Goal: Task Accomplishment & Management: Manage account settings

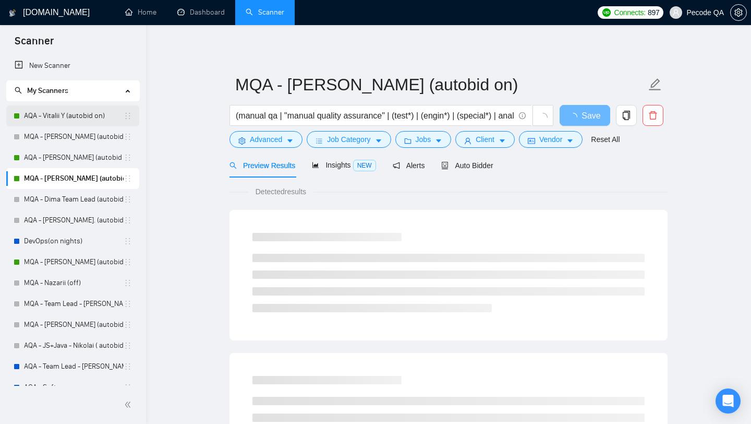
click at [87, 113] on link "AQA - Vitalii Y (autobid on)" at bounding box center [74, 115] width 100 height 21
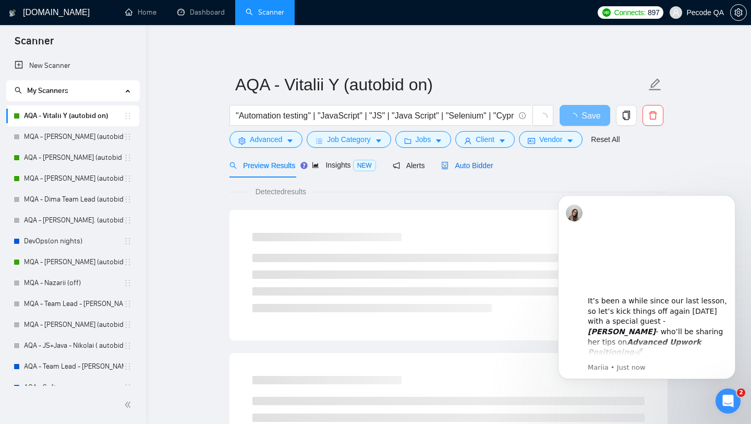
click at [483, 166] on span "Auto Bidder" at bounding box center [467, 165] width 52 height 8
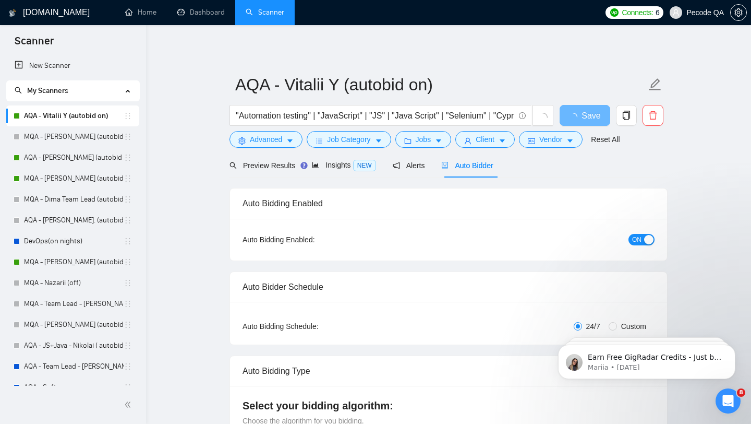
scroll to position [21, 0]
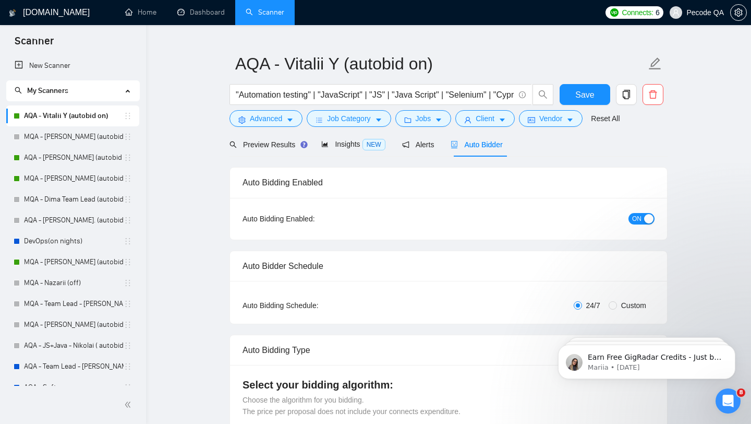
click at [625, 305] on span "Custom" at bounding box center [633, 304] width 33 height 11
click at [617, 305] on input "Custom" at bounding box center [613, 305] width 8 height 8
radio input "true"
radio input "false"
checkbox input "true"
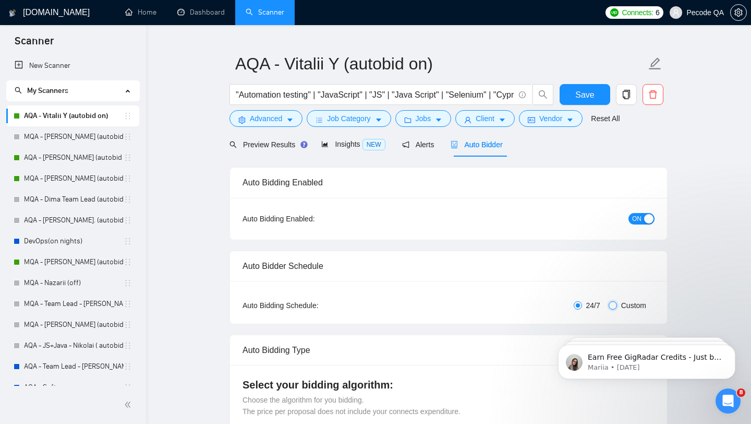
checkbox input "true"
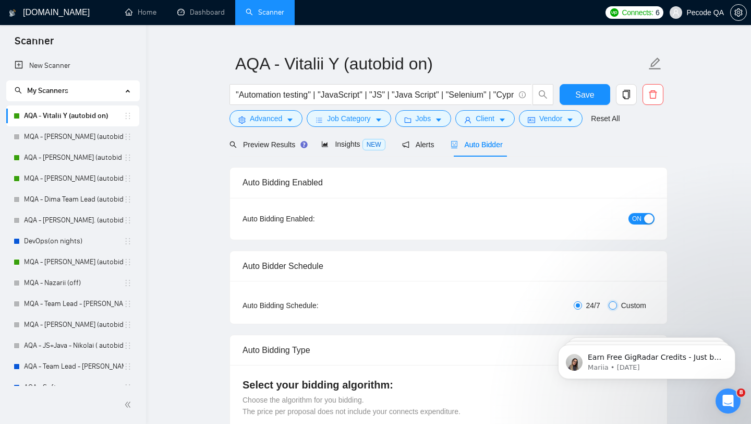
checkbox input "true"
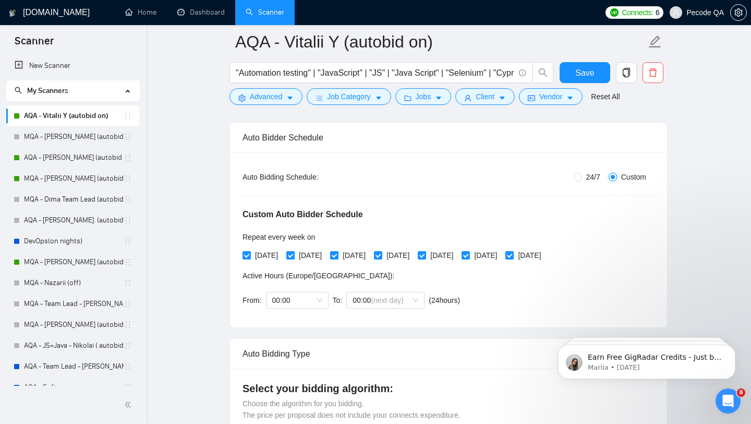
scroll to position [162, 0]
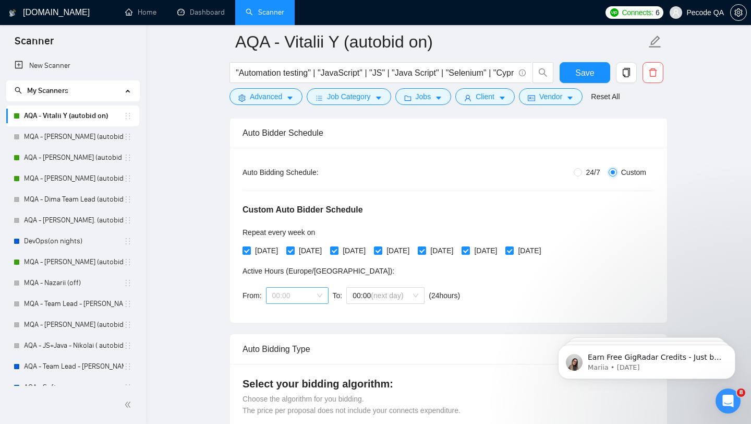
click at [311, 290] on span "00:00" at bounding box center [297, 295] width 50 height 16
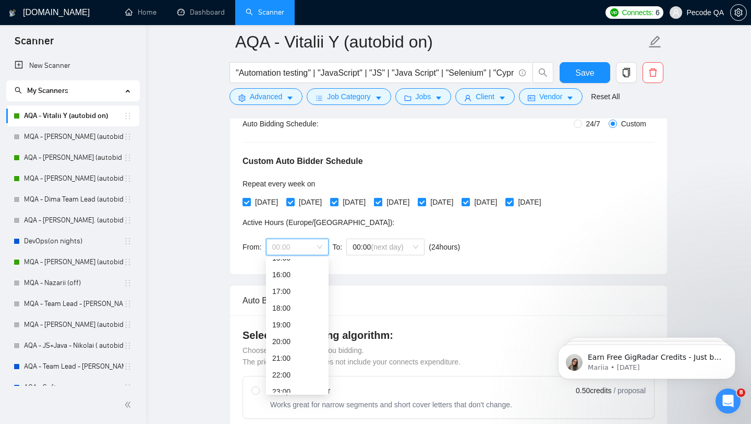
scroll to position [211, 0]
click at [295, 309] on div "18:00" at bounding box center [297, 307] width 50 height 11
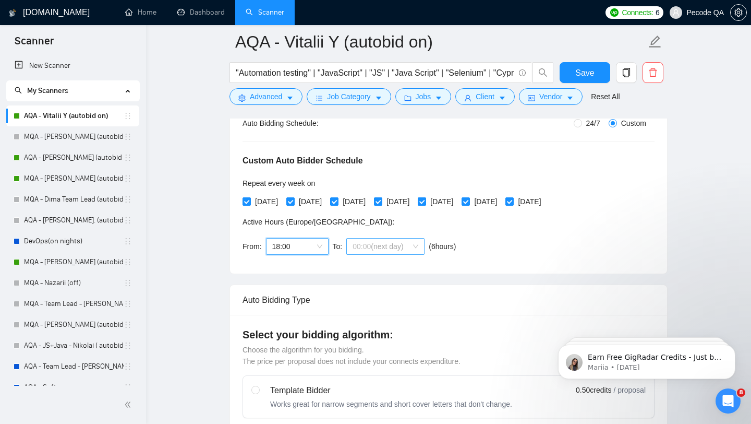
click at [401, 244] on span "(next day)" at bounding box center [387, 246] width 32 height 8
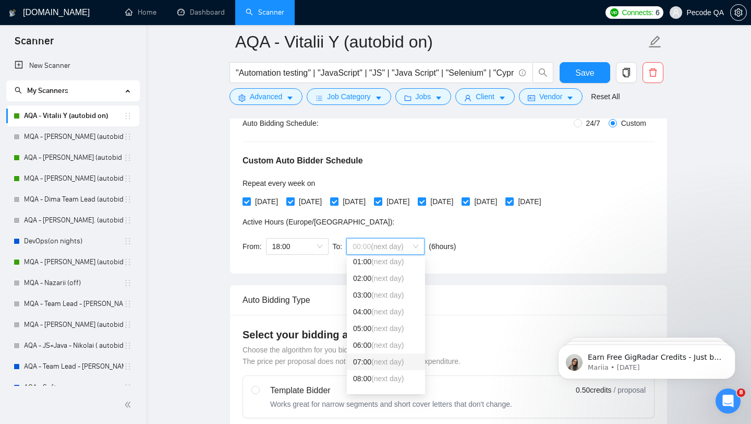
scroll to position [29, 0]
click at [395, 367] on span "(next day)" at bounding box center [387, 371] width 32 height 8
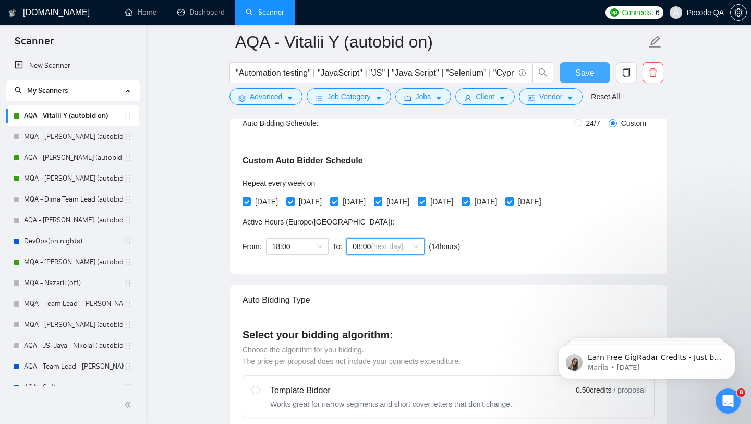
click at [572, 74] on button "Save" at bounding box center [585, 72] width 51 height 21
click at [575, 77] on button "Save" at bounding box center [585, 72] width 51 height 21
click at [99, 162] on link "AQA - [PERSON_NAME] (autobid on)" at bounding box center [74, 157] width 100 height 21
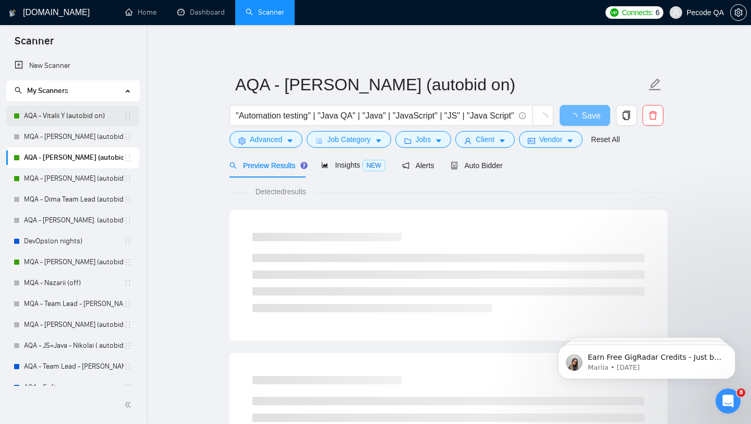
click at [86, 115] on link "AQA - Vitalii Y (autobid on)" at bounding box center [74, 115] width 100 height 21
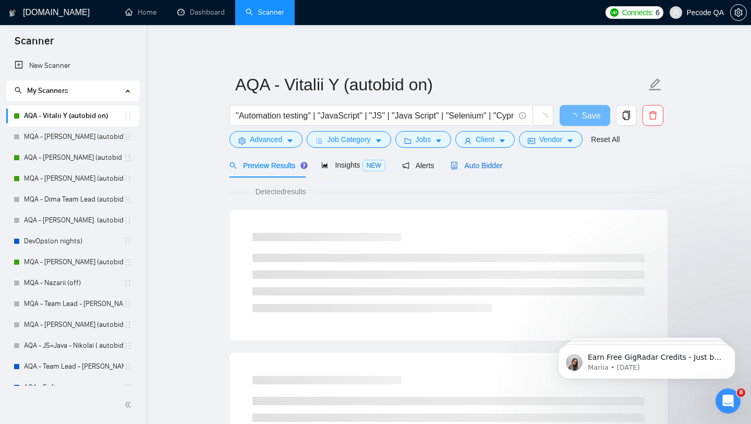
click at [502, 164] on span "Auto Bidder" at bounding box center [477, 165] width 52 height 8
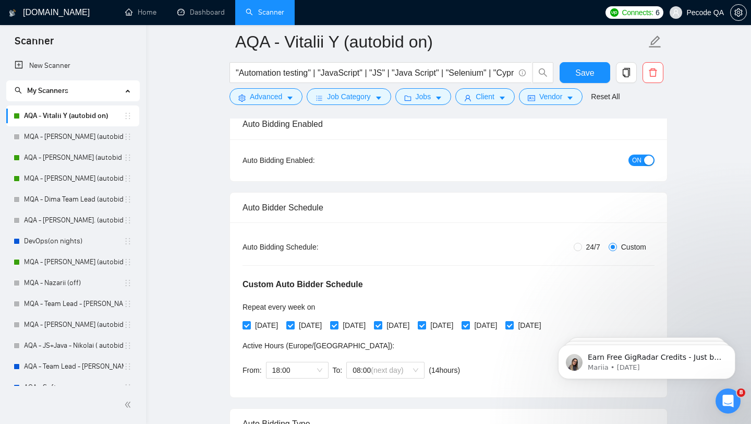
scroll to position [89, 0]
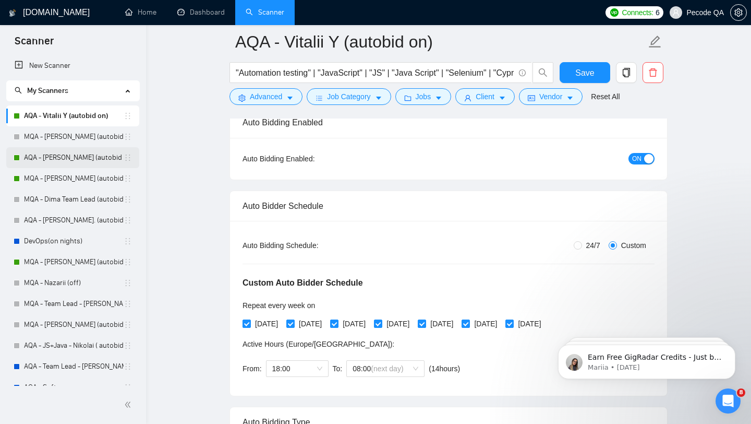
click at [95, 156] on link "AQA - [PERSON_NAME] (autobid on)" at bounding box center [74, 157] width 100 height 21
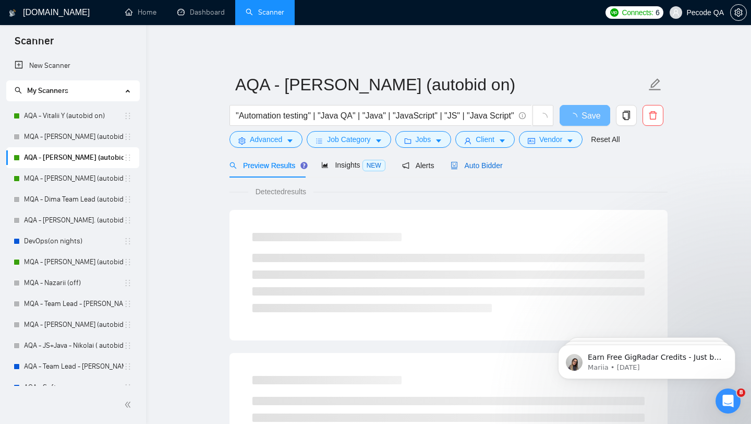
click at [490, 166] on span "Auto Bidder" at bounding box center [477, 165] width 52 height 8
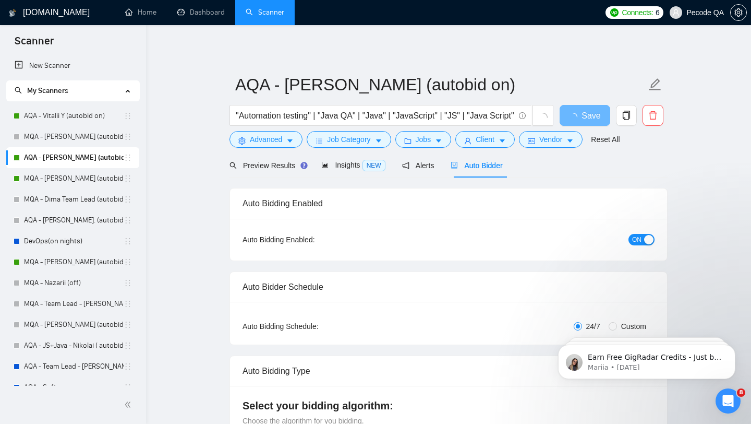
checkbox input "true"
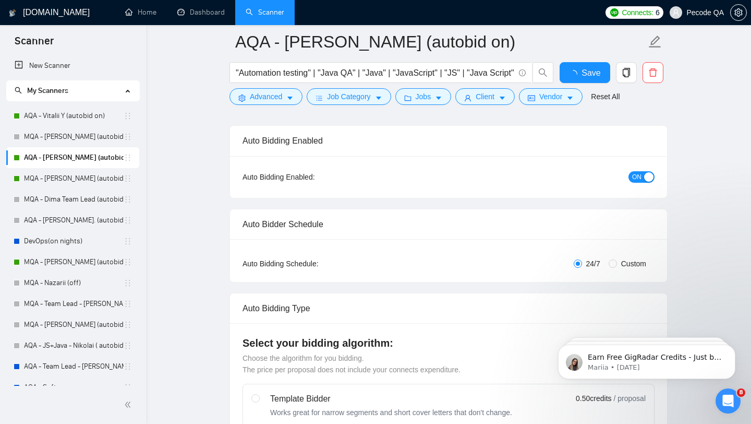
scroll to position [89, 0]
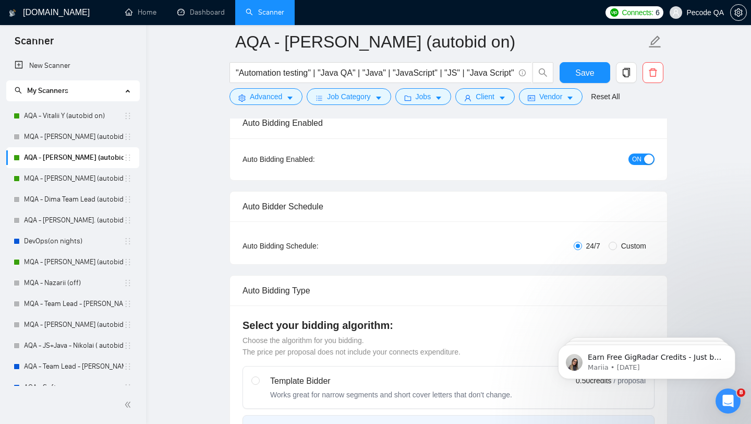
click at [636, 245] on span "Custom" at bounding box center [633, 245] width 33 height 11
click at [617, 245] on input "Custom" at bounding box center [613, 246] width 8 height 8
radio input "true"
radio input "false"
checkbox input "true"
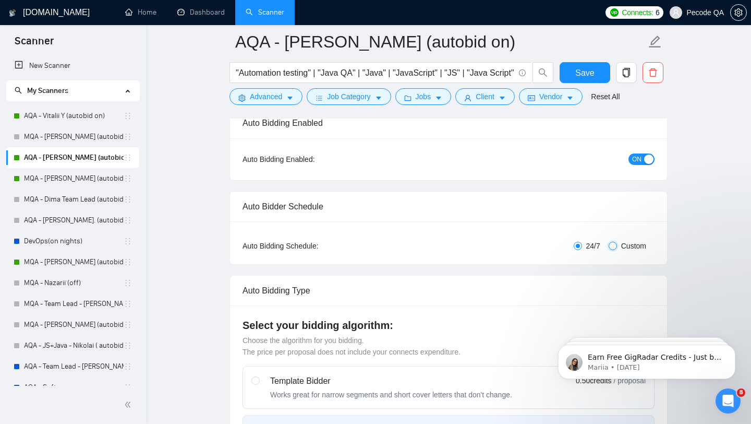
checkbox input "true"
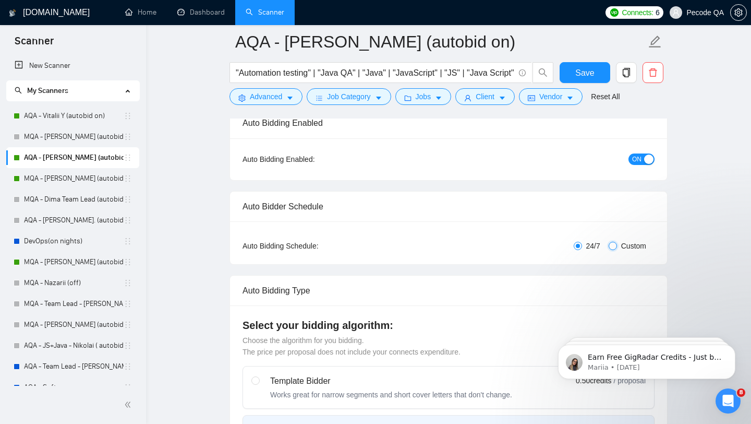
checkbox input "true"
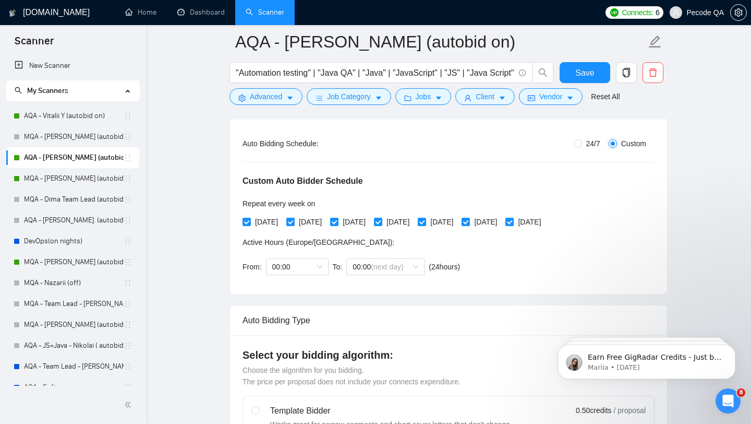
scroll to position [208, 0]
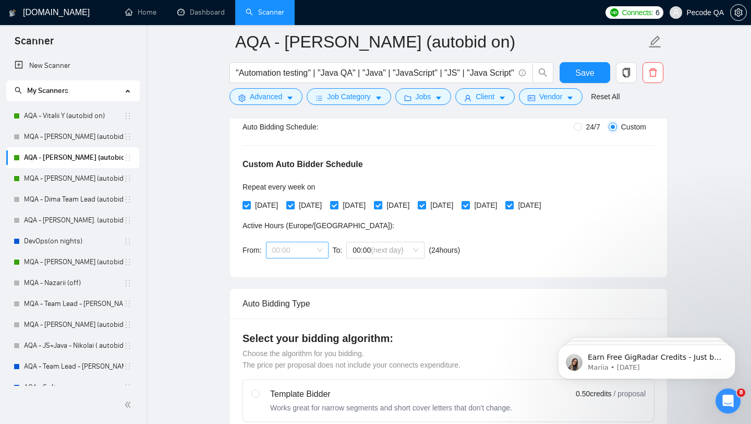
click at [307, 246] on span "00:00" at bounding box center [297, 250] width 50 height 16
click at [303, 303] on div "18:00" at bounding box center [297, 303] width 50 height 11
click at [397, 250] on span "(next day)" at bounding box center [387, 250] width 32 height 8
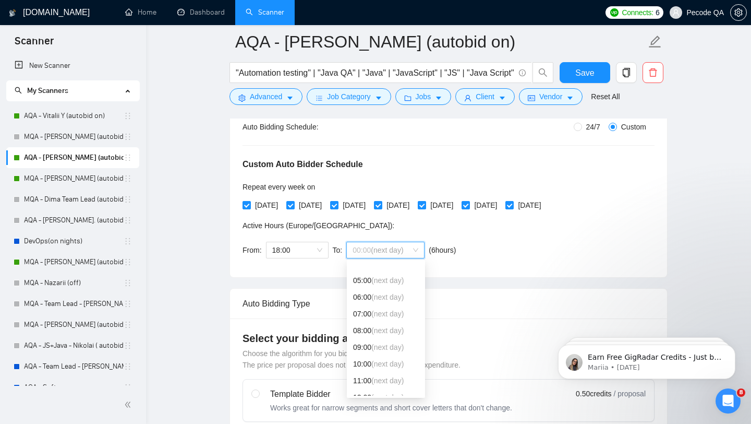
scroll to position [102, 0]
click at [401, 332] on span "(next day)" at bounding box center [387, 335] width 32 height 8
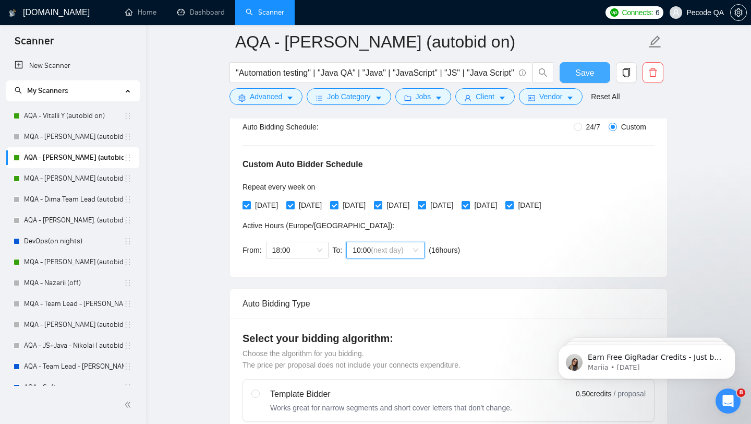
click at [589, 76] on span "Save" at bounding box center [584, 72] width 19 height 13
checkbox input "true"
click at [101, 179] on link "MQA - [PERSON_NAME] (autobid on)" at bounding box center [74, 178] width 100 height 21
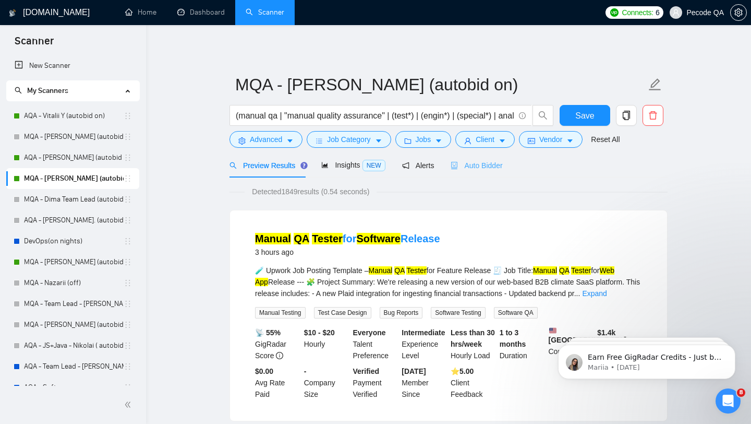
click at [469, 176] on div "Auto Bidder" at bounding box center [477, 165] width 52 height 25
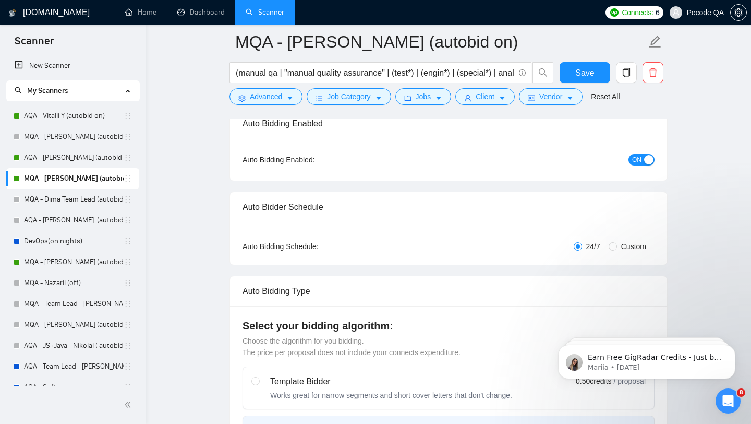
scroll to position [150, 0]
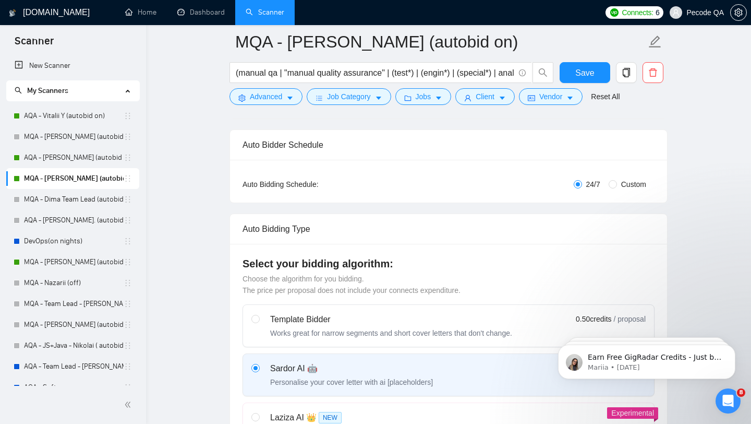
click at [624, 178] on span "Custom" at bounding box center [633, 183] width 33 height 11
click at [617, 180] on input "Custom" at bounding box center [613, 184] width 8 height 8
radio input "true"
radio input "false"
checkbox input "true"
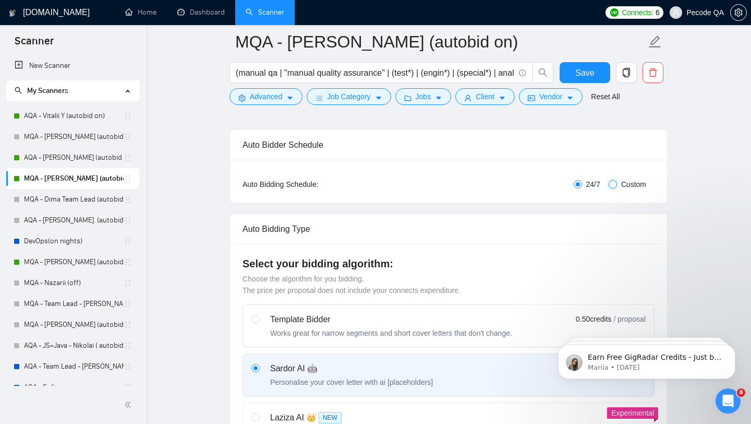
checkbox input "true"
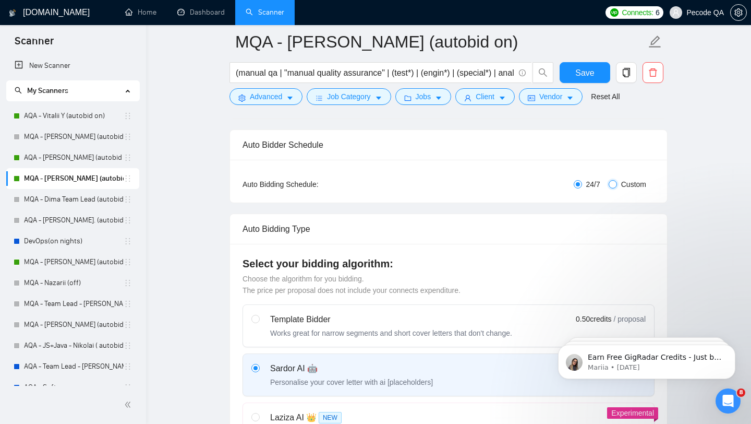
checkbox input "true"
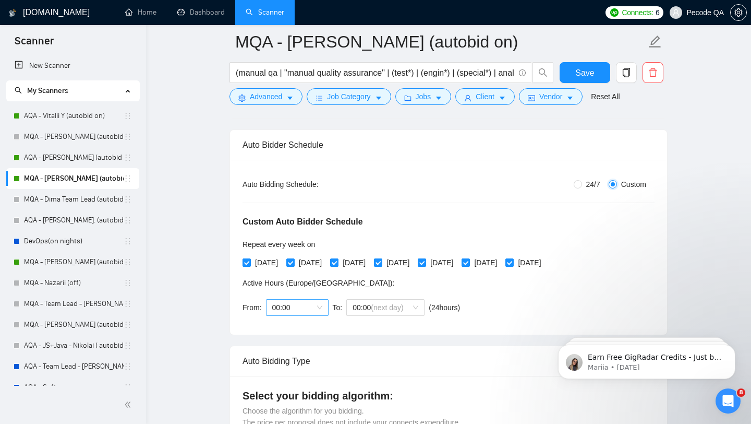
click at [293, 307] on span "00:00" at bounding box center [297, 307] width 50 height 16
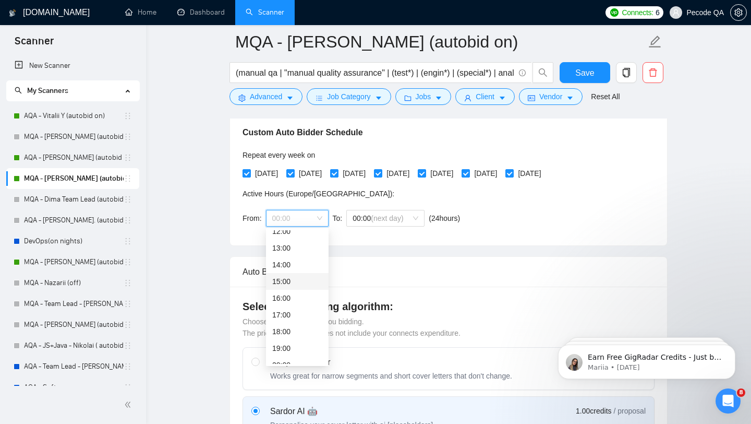
scroll to position [213, 0]
click at [316, 327] on div "18:00" at bounding box center [297, 325] width 50 height 11
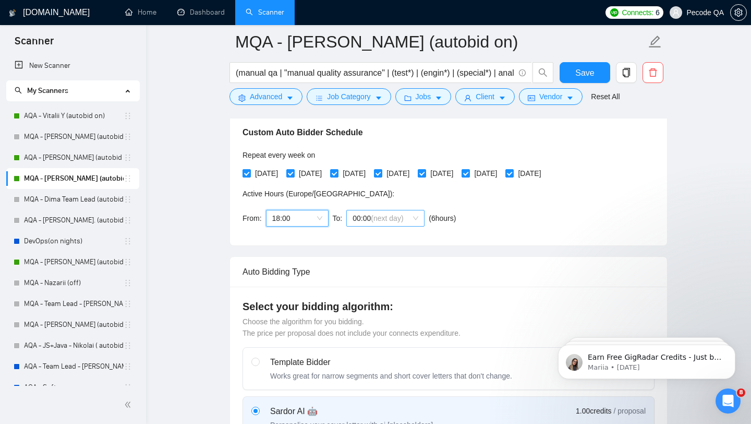
click at [396, 224] on span "00:00 (next day)" at bounding box center [386, 218] width 66 height 16
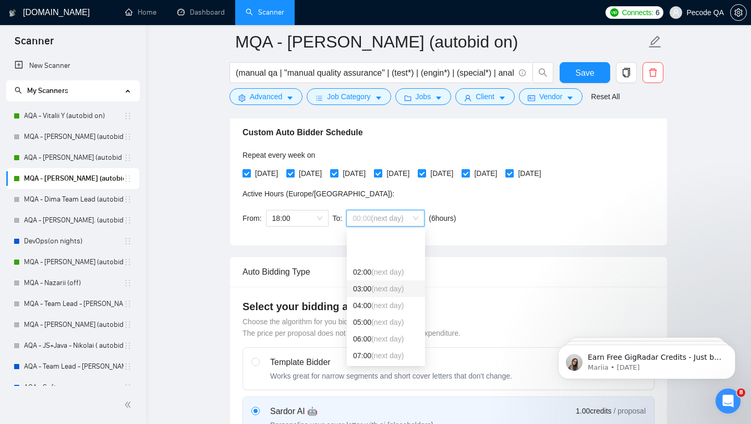
scroll to position [57, 0]
click at [398, 315] on span "(next day)" at bounding box center [387, 315] width 32 height 8
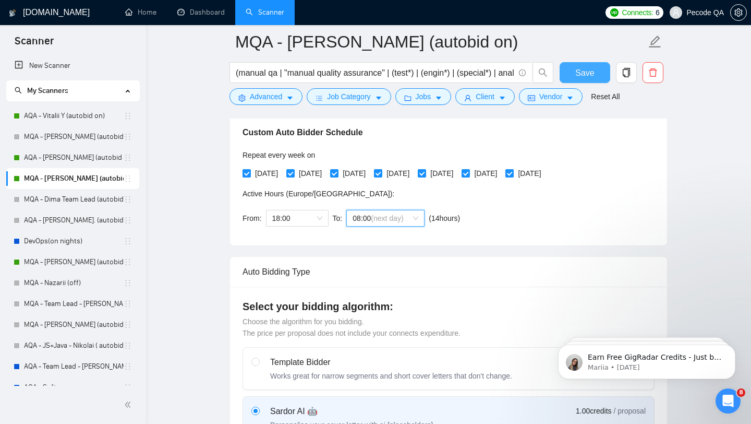
click at [584, 78] on span "Save" at bounding box center [584, 72] width 19 height 13
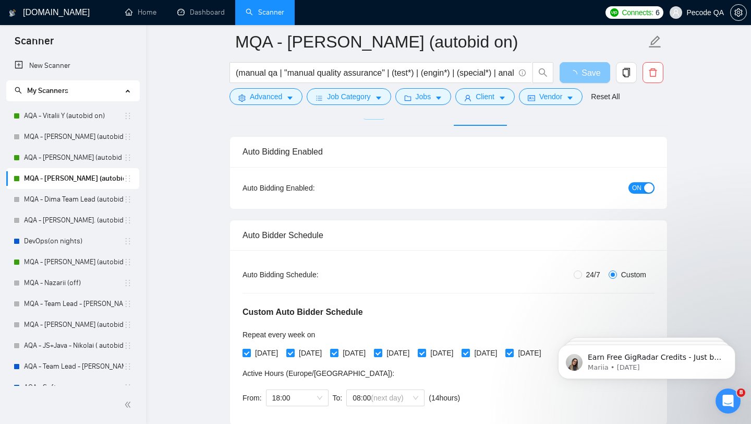
scroll to position [0, 0]
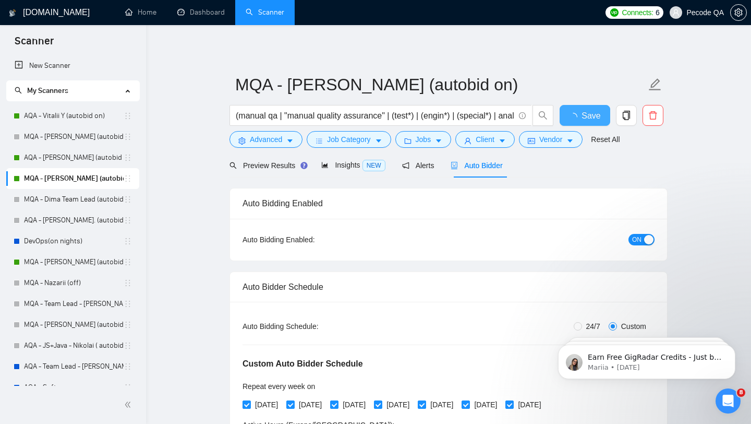
checkbox input "true"
click at [85, 263] on link "MQA - [PERSON_NAME] (autobid Off)" at bounding box center [74, 261] width 100 height 21
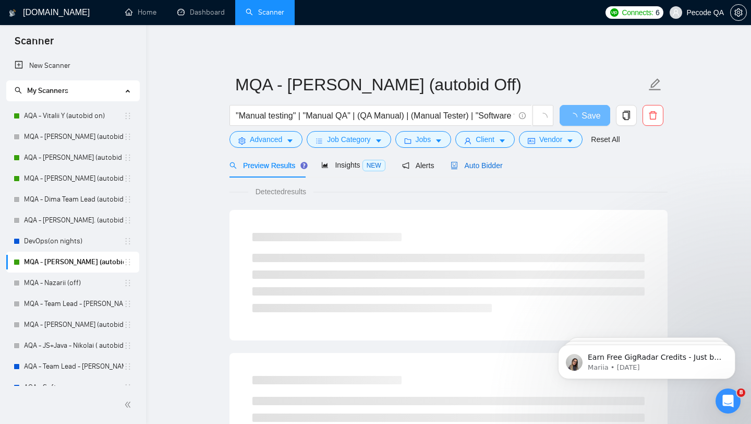
click at [462, 168] on span "Auto Bidder" at bounding box center [477, 165] width 52 height 8
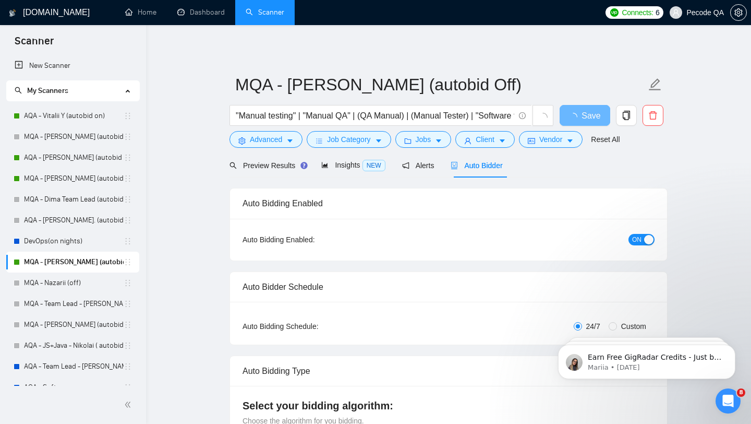
checkbox input "true"
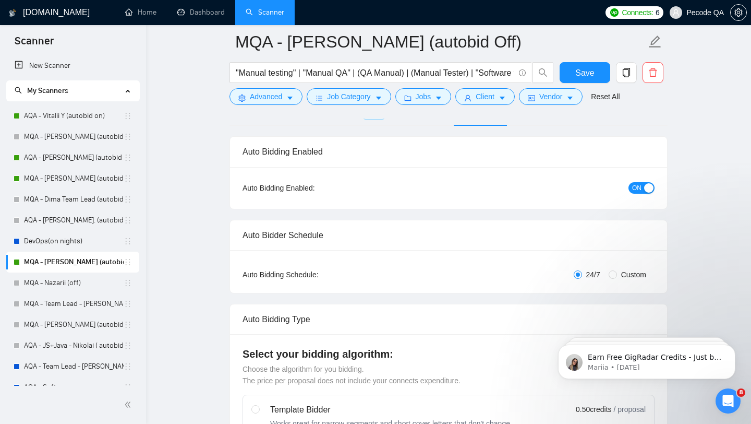
scroll to position [102, 0]
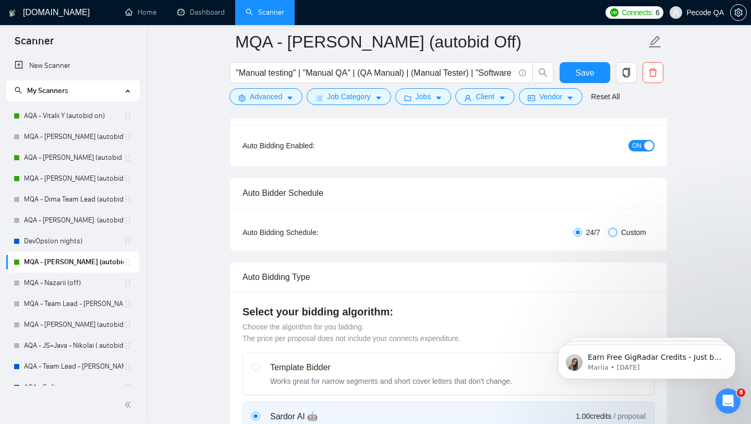
click at [612, 235] on input "Custom" at bounding box center [613, 232] width 8 height 8
radio input "true"
radio input "false"
checkbox input "true"
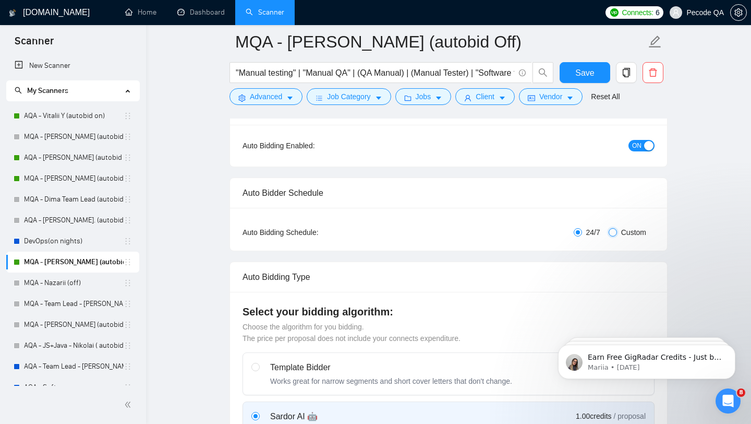
checkbox input "true"
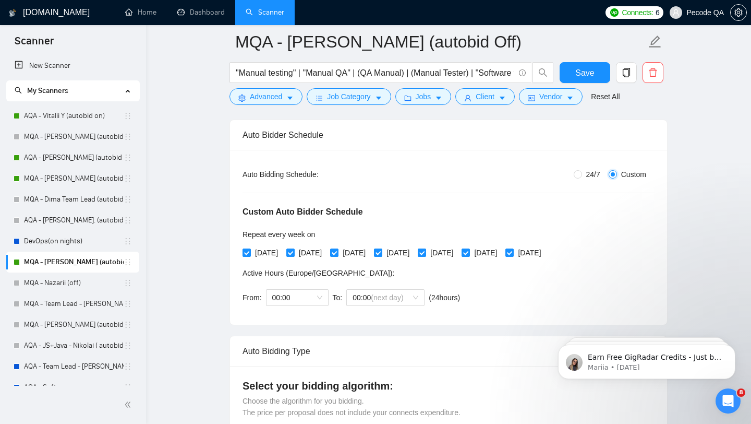
scroll to position [178, 0]
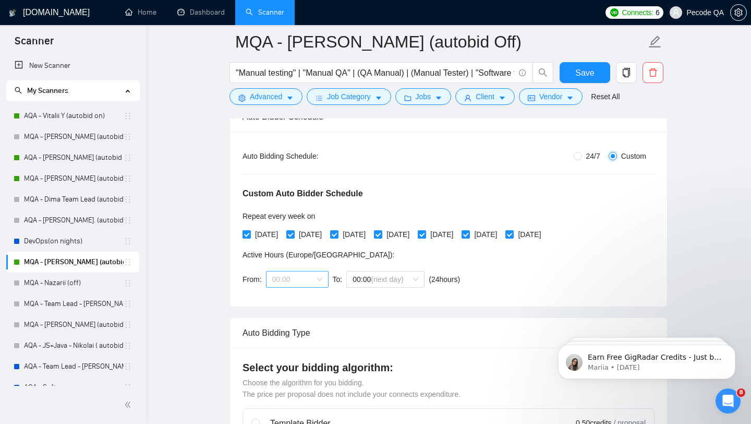
click at [306, 284] on span "00:00" at bounding box center [297, 279] width 50 height 16
click at [306, 372] on div "18:00" at bounding box center [297, 373] width 50 height 11
click at [379, 272] on span "00:00 (next day)" at bounding box center [386, 279] width 66 height 16
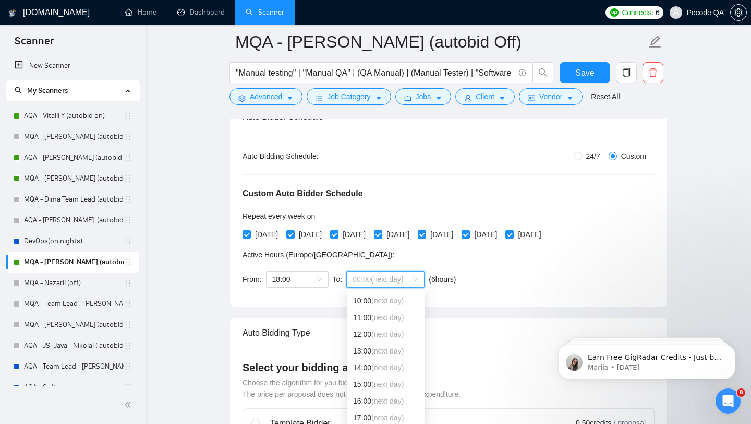
scroll to position [150, 0]
click at [379, 320] on span "(next day)" at bounding box center [387, 316] width 32 height 8
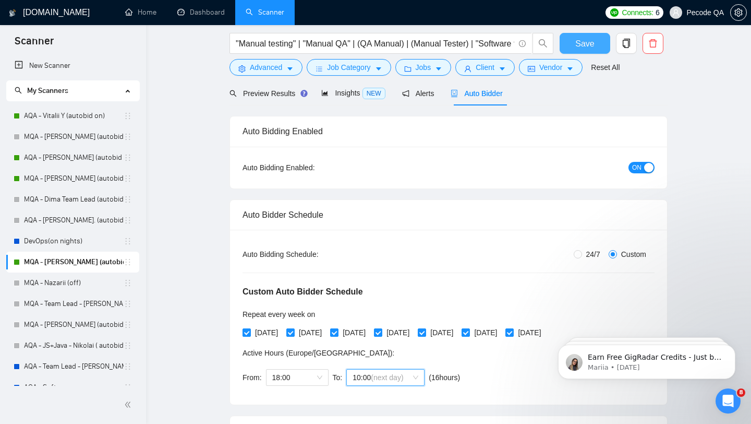
scroll to position [0, 0]
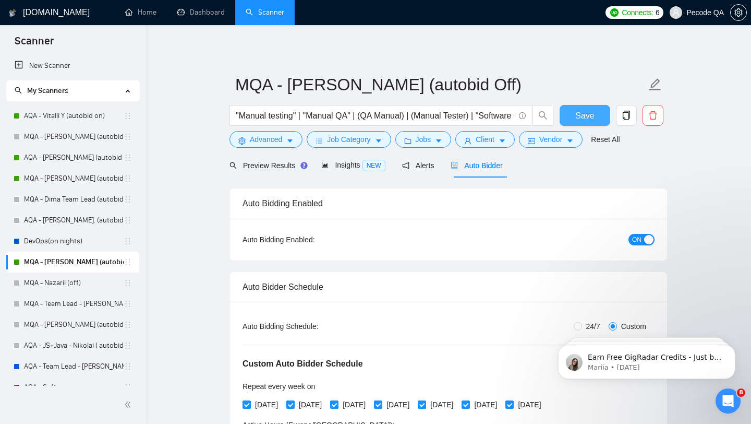
click at [573, 117] on button "Save" at bounding box center [585, 115] width 51 height 21
